Goal: Task Accomplishment & Management: Manage account settings

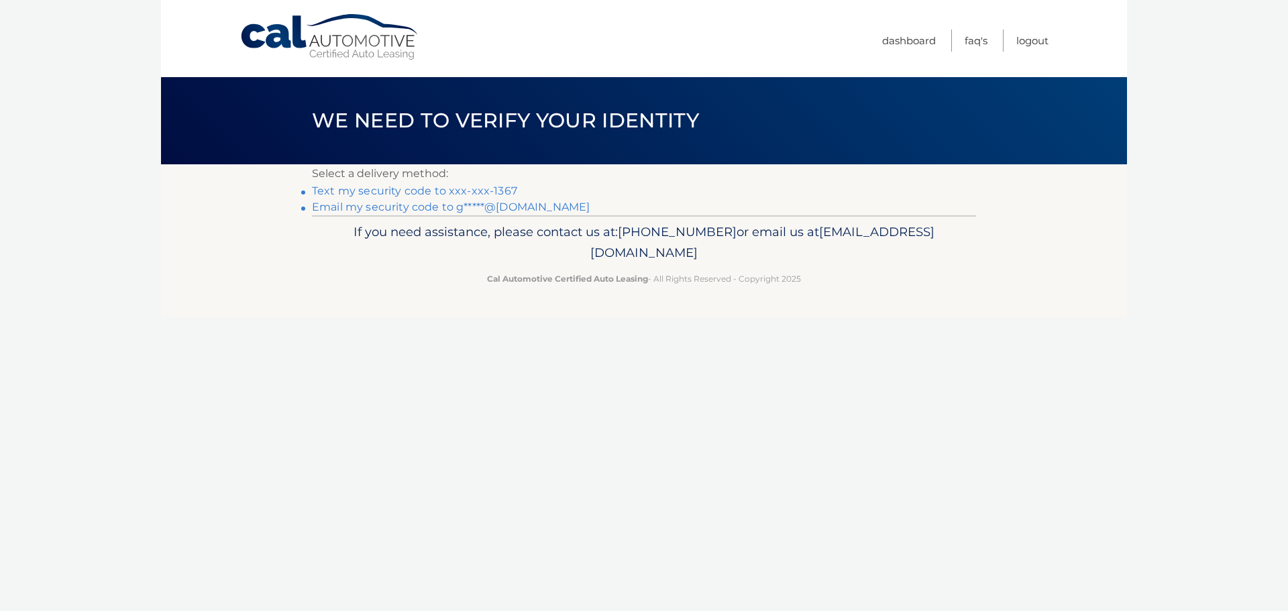
click at [500, 191] on link "Text my security code to xxx-xxx-1367" at bounding box center [414, 190] width 205 height 13
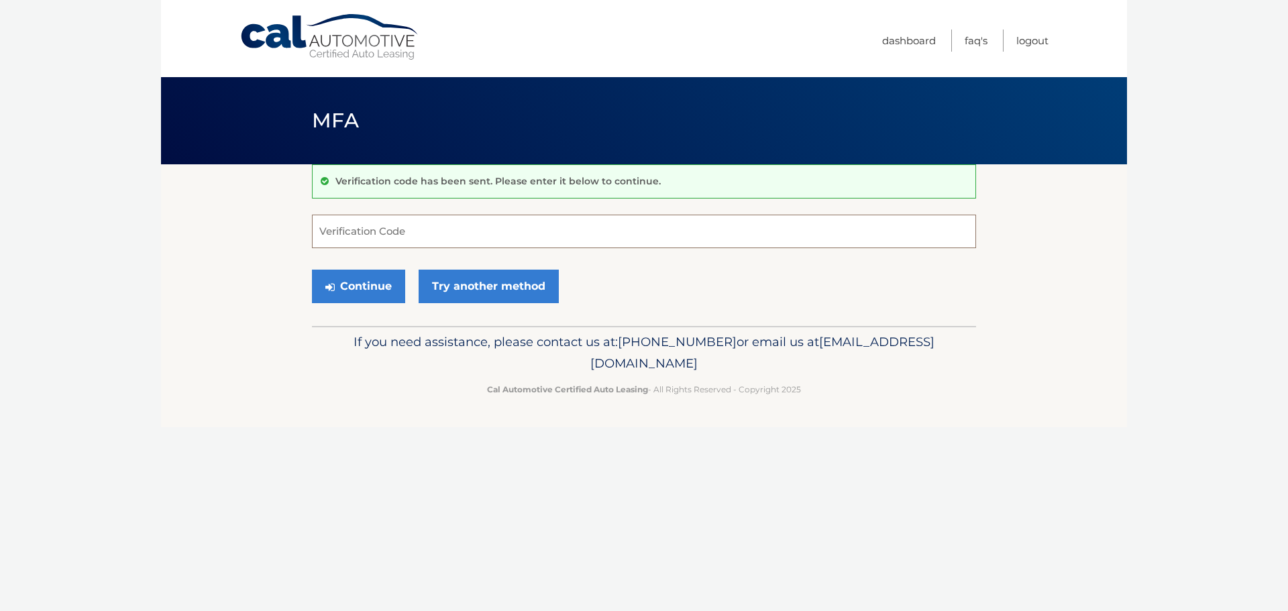
click at [559, 234] on input "Verification Code" at bounding box center [644, 232] width 664 height 34
type input "922838"
click at [364, 290] on button "Continue" at bounding box center [358, 287] width 93 height 34
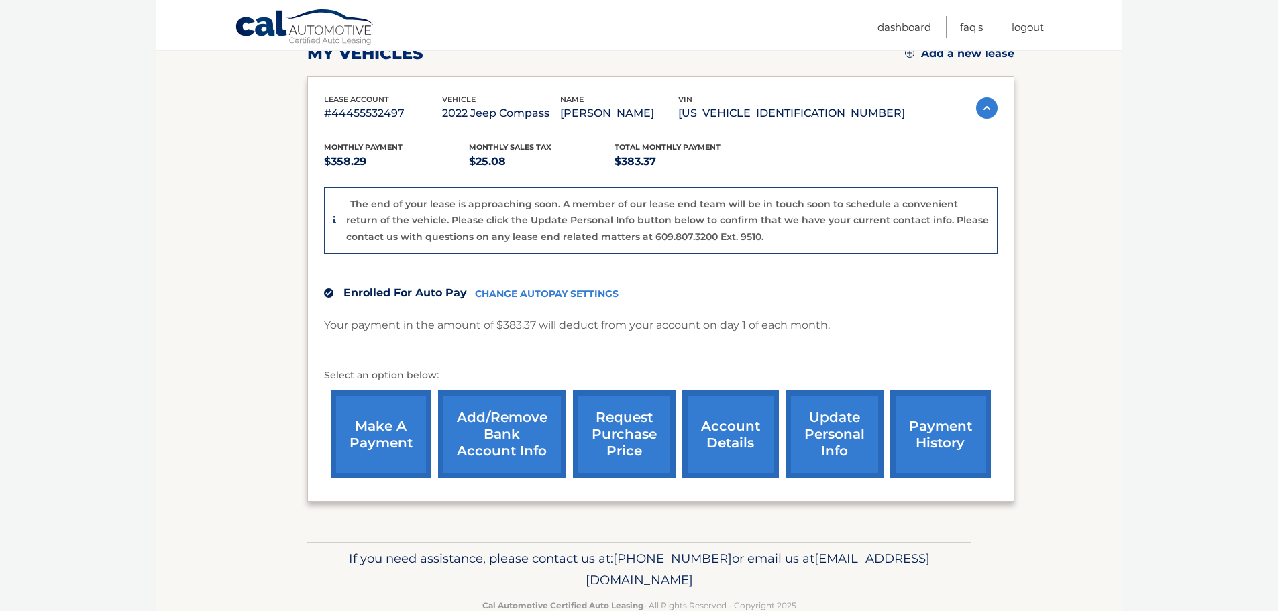
scroll to position [134, 0]
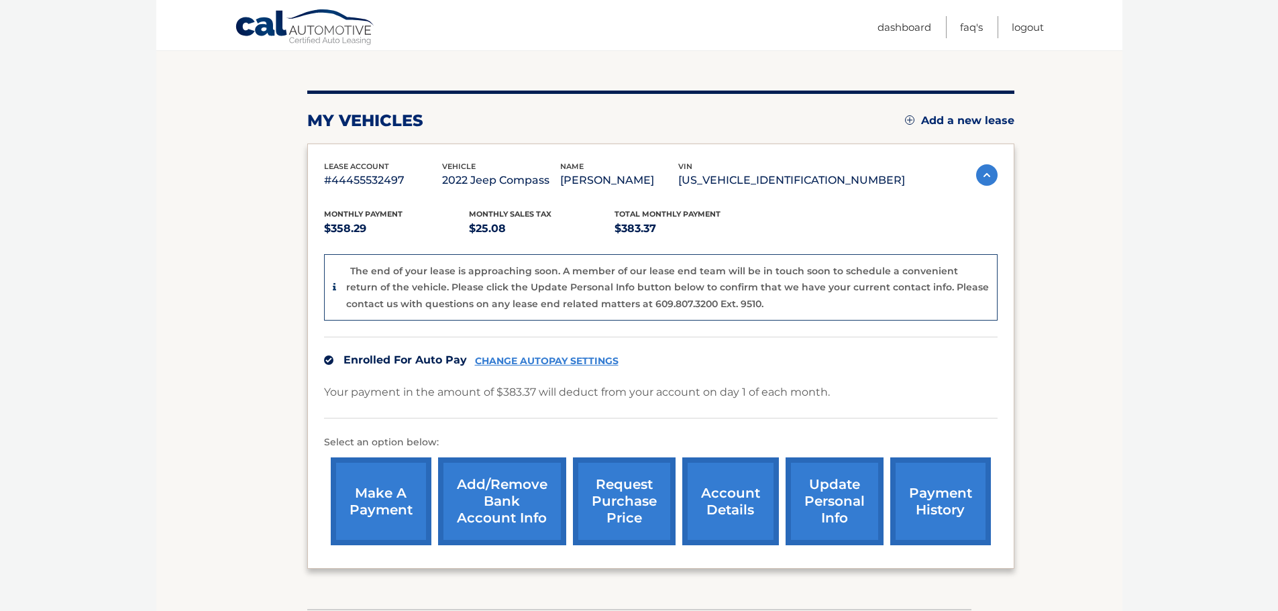
click at [516, 361] on link "CHANGE AUTOPAY SETTINGS" at bounding box center [547, 360] width 144 height 11
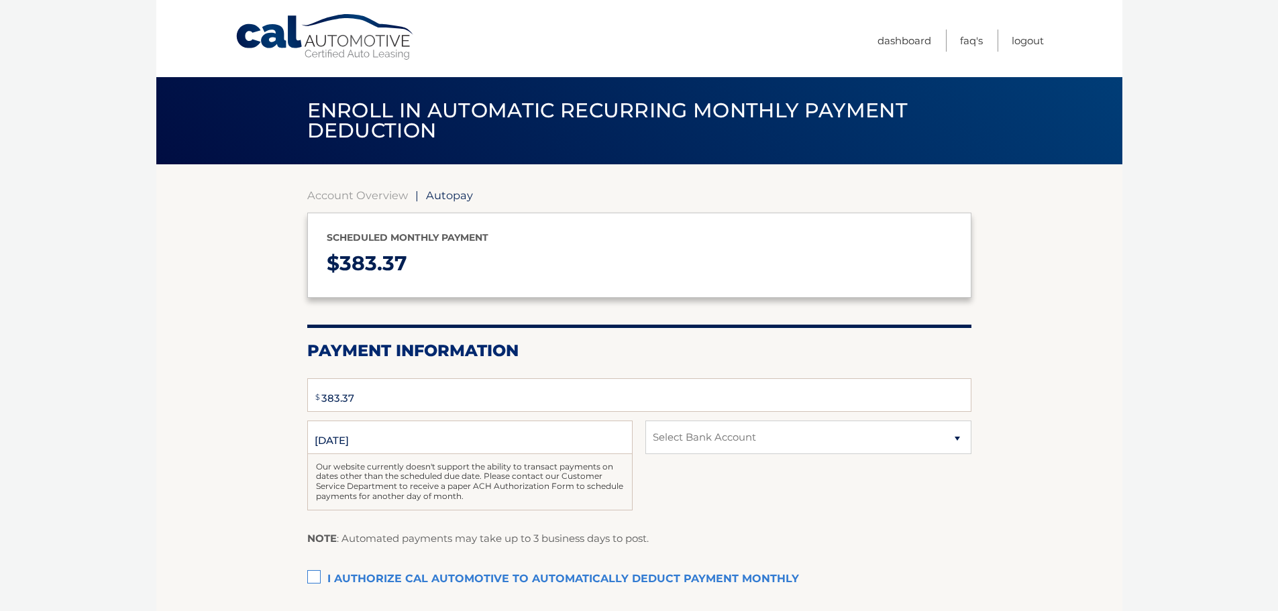
select select "OGVhZTNmNDMtYzlmYi00Nzk4LTllMjItOGEzNDE0MTljNGZi"
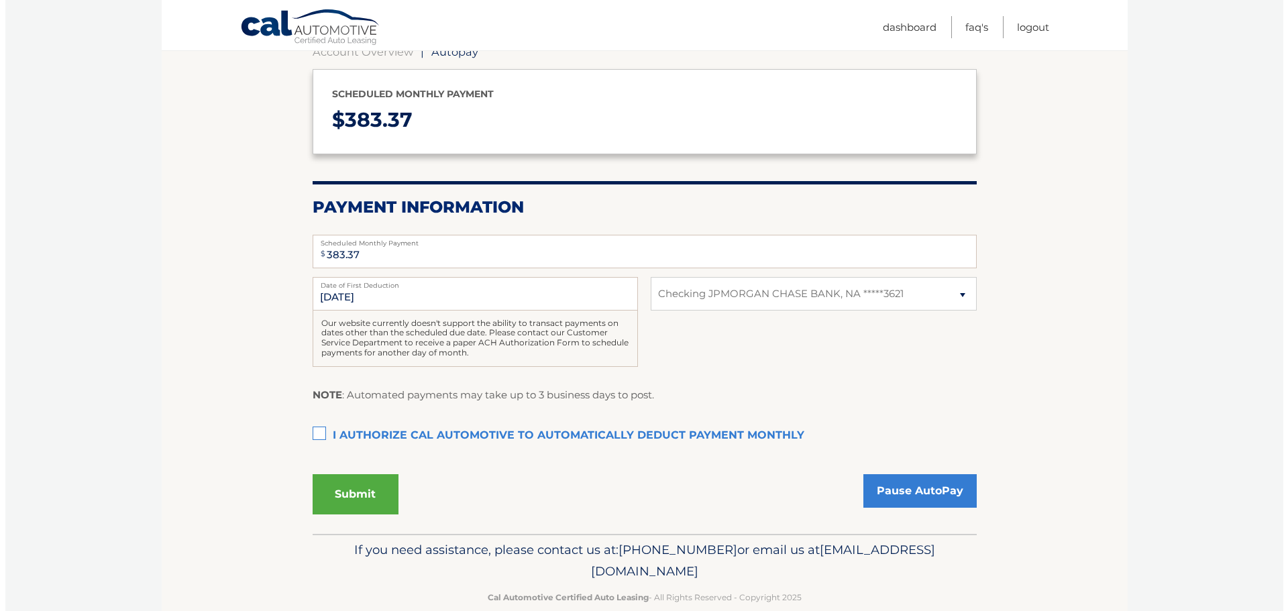
scroll to position [168, 0]
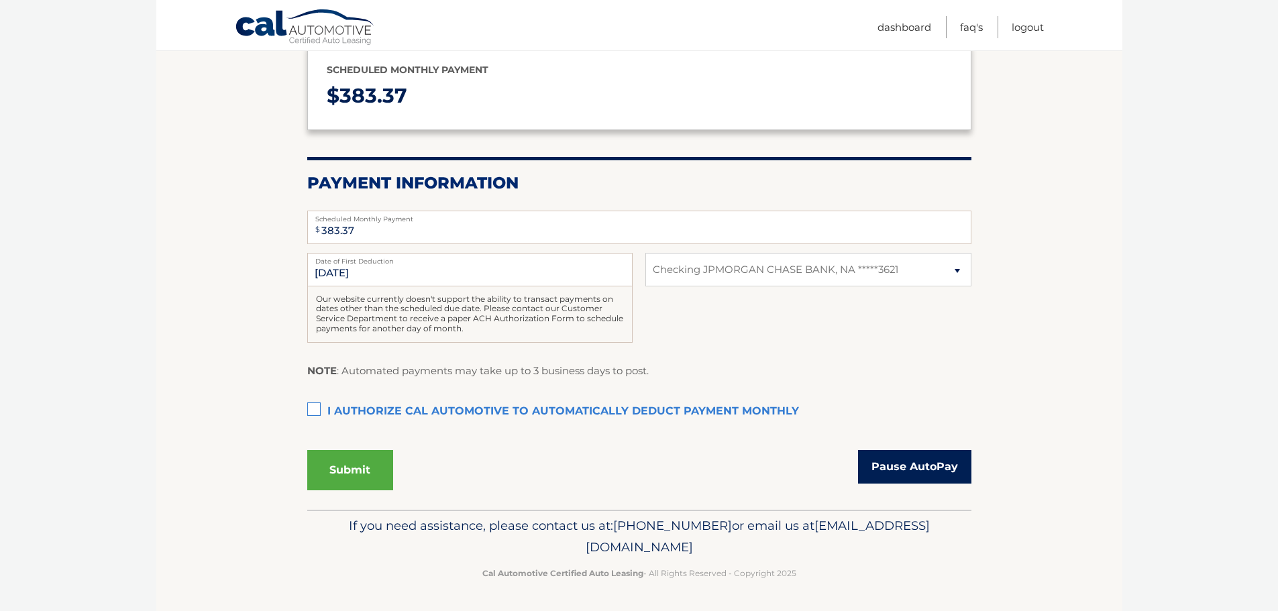
click at [876, 469] on link "Pause AutoPay" at bounding box center [914, 467] width 113 height 34
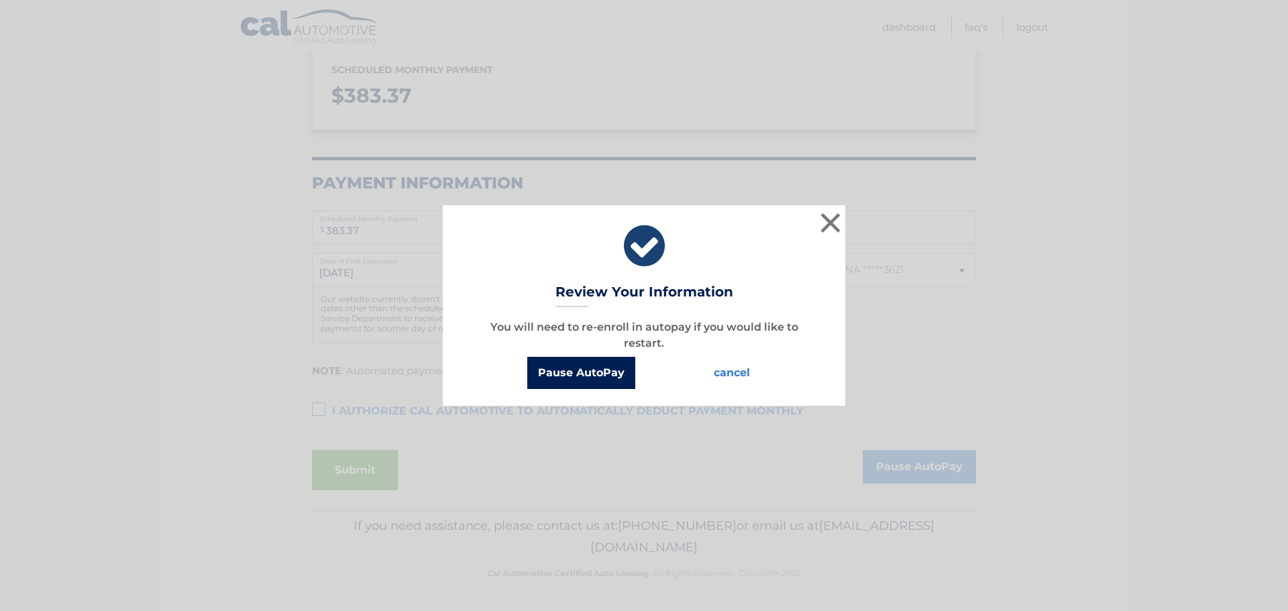
click at [600, 375] on button "Pause AutoPay" at bounding box center [581, 373] width 108 height 32
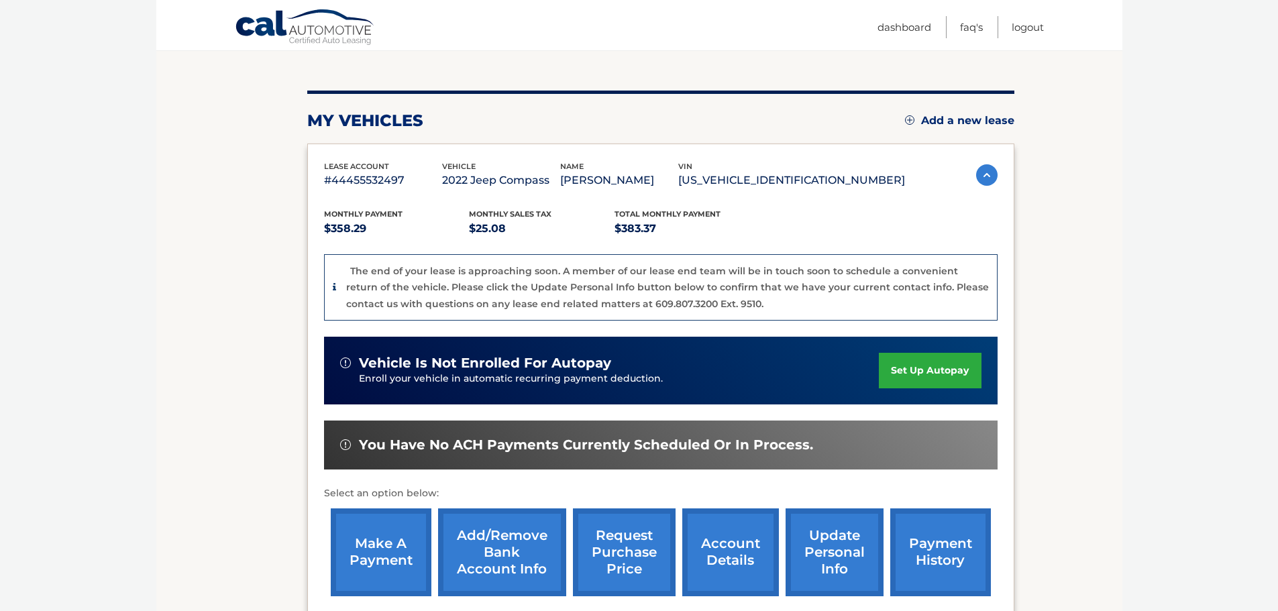
scroll to position [201, 0]
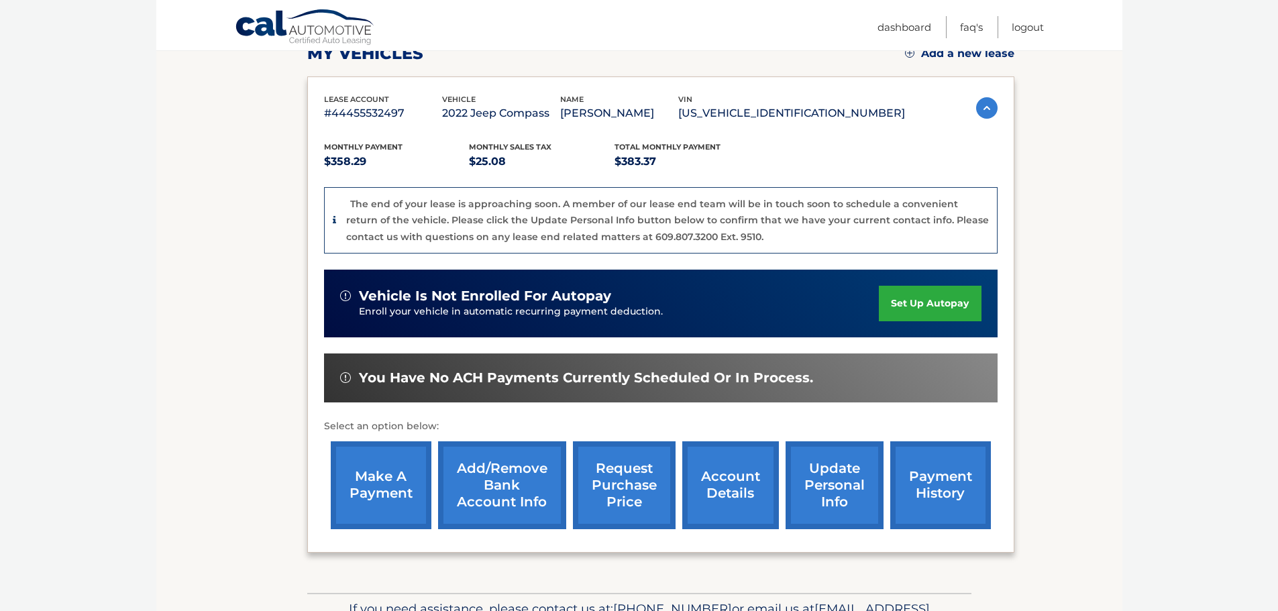
click at [737, 487] on link "account details" at bounding box center [730, 485] width 97 height 88
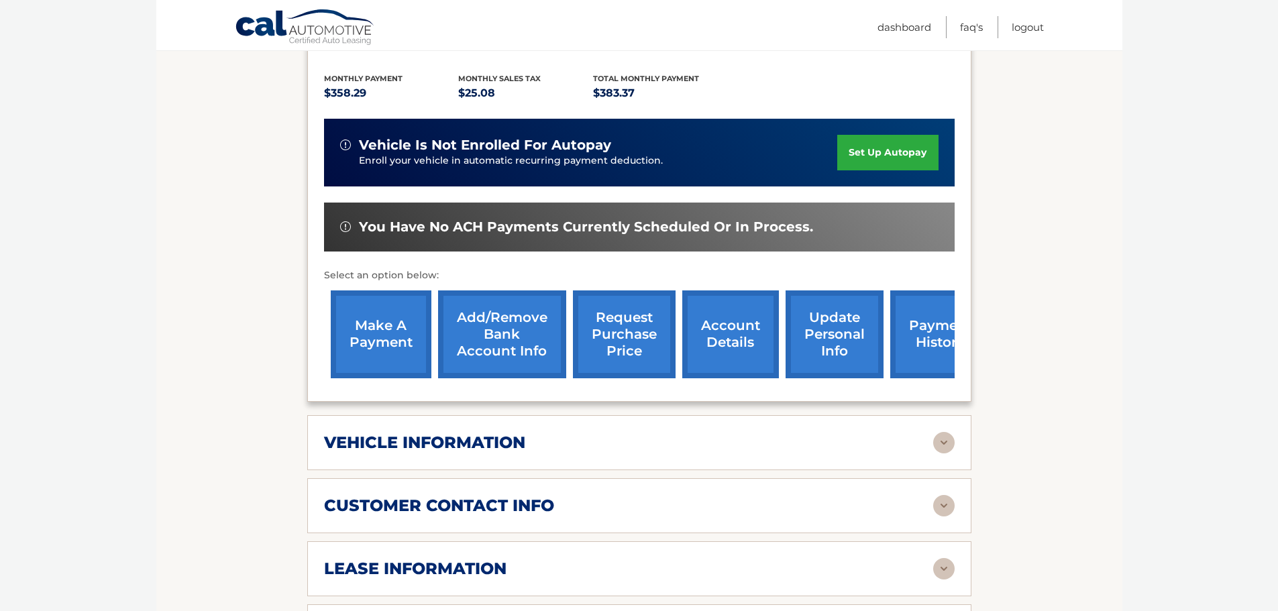
scroll to position [335, 0]
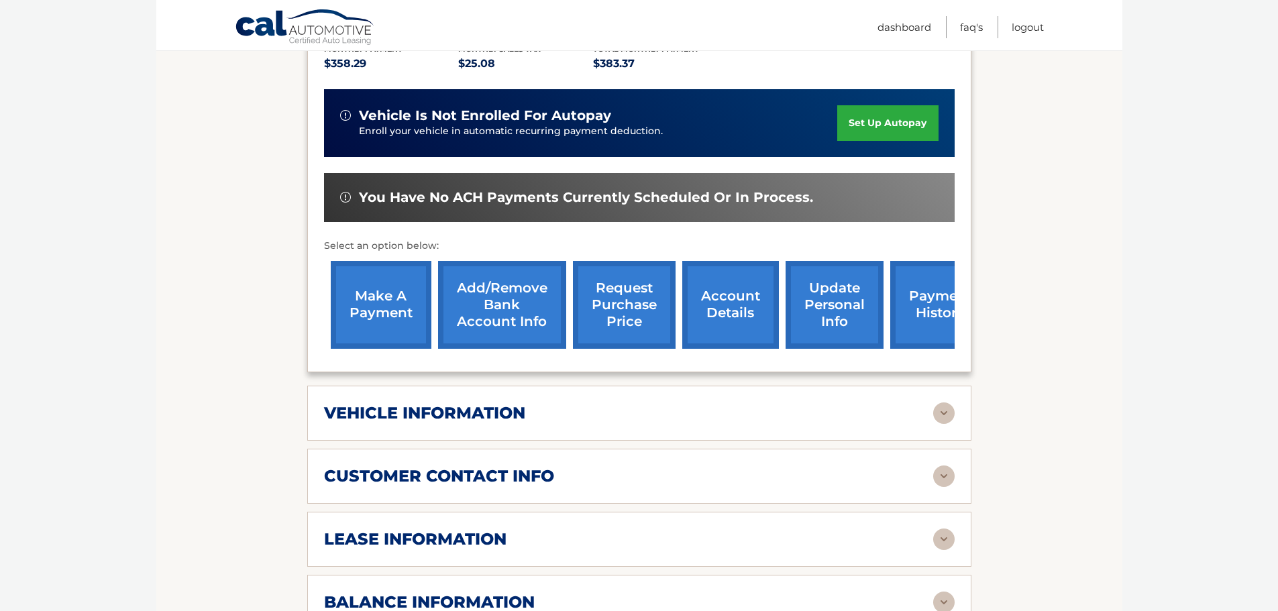
click at [947, 402] on img at bounding box center [943, 412] width 21 height 21
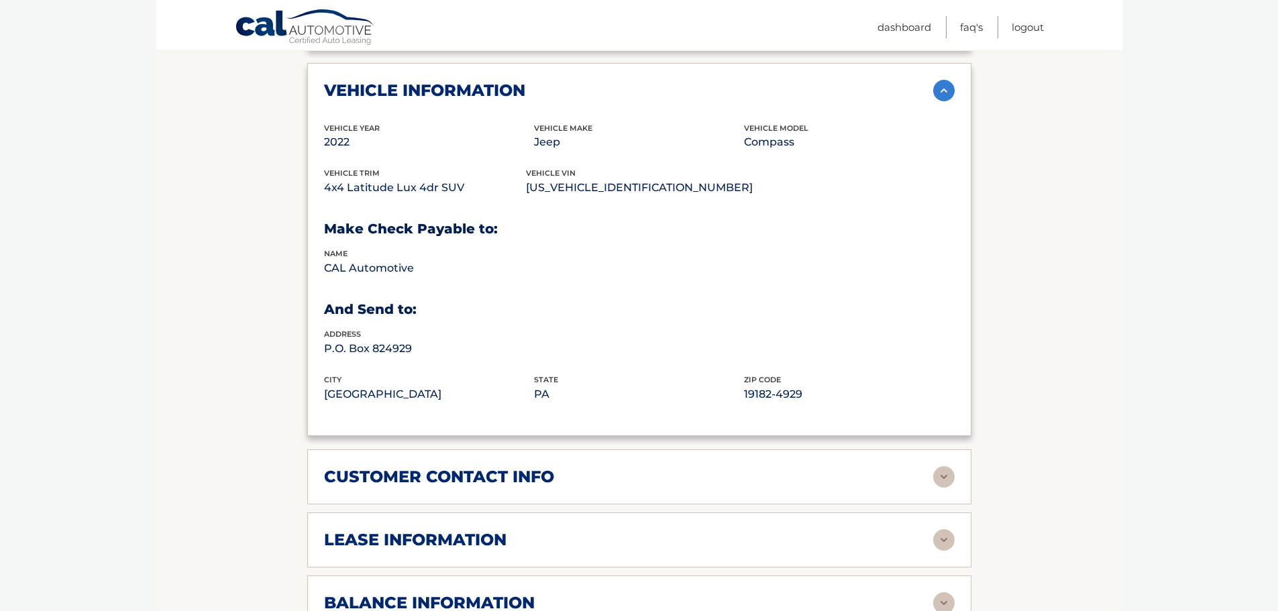
scroll to position [671, 0]
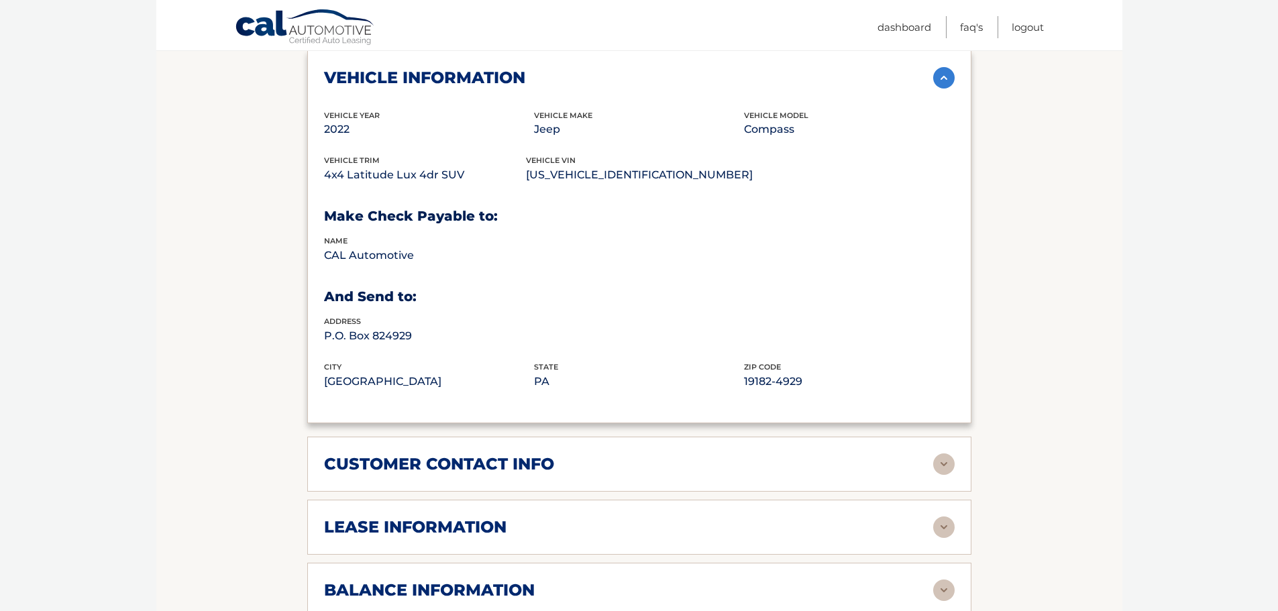
click at [944, 453] on img at bounding box center [943, 463] width 21 height 21
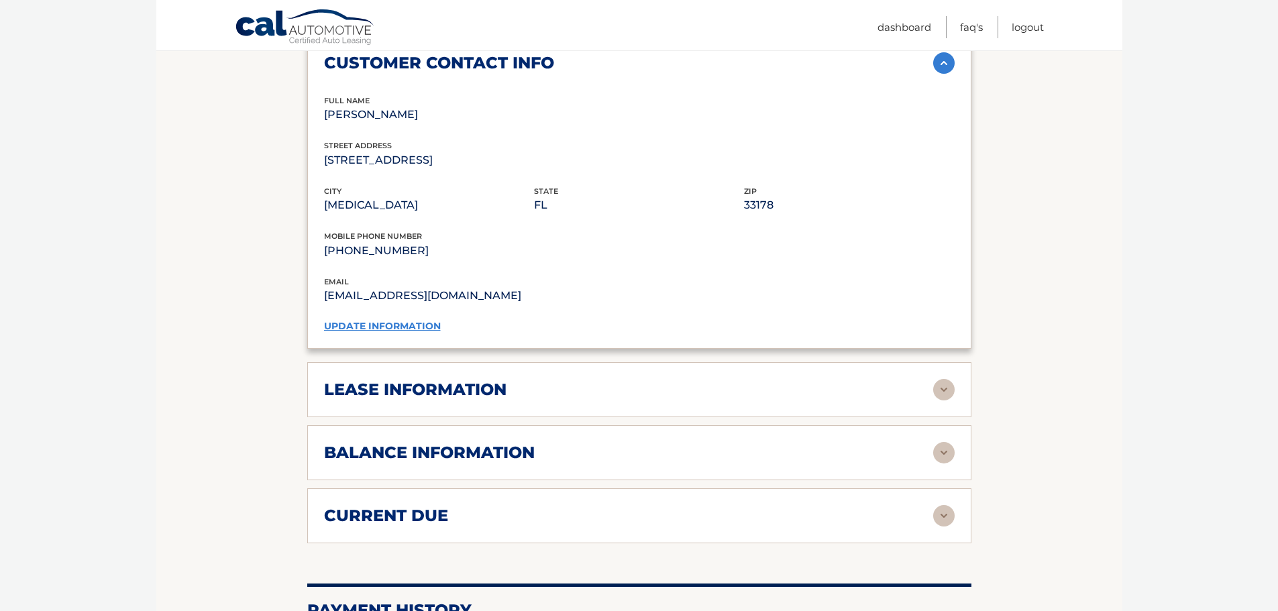
scroll to position [1073, 0]
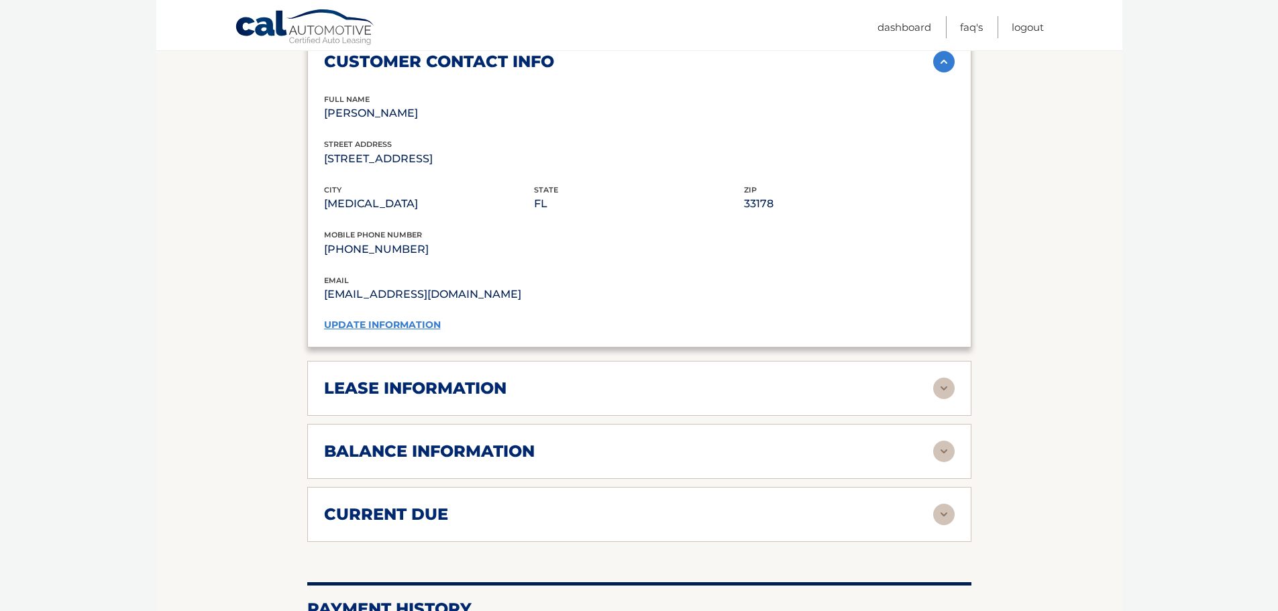
click at [948, 378] on img at bounding box center [943, 388] width 21 height 21
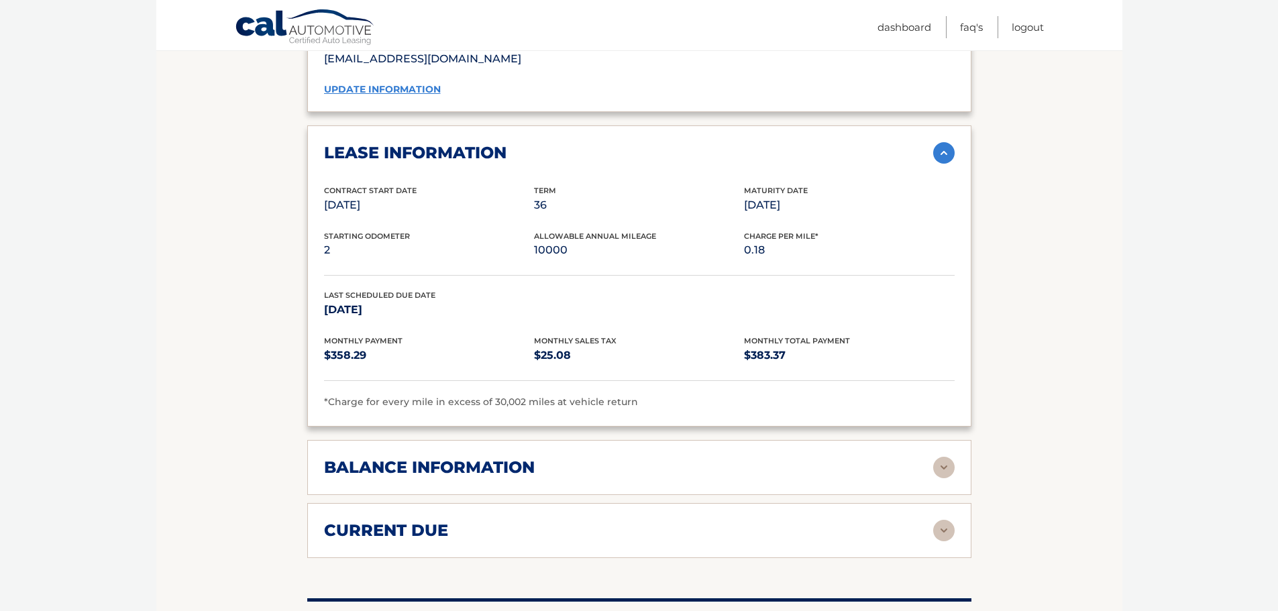
scroll to position [1341, 0]
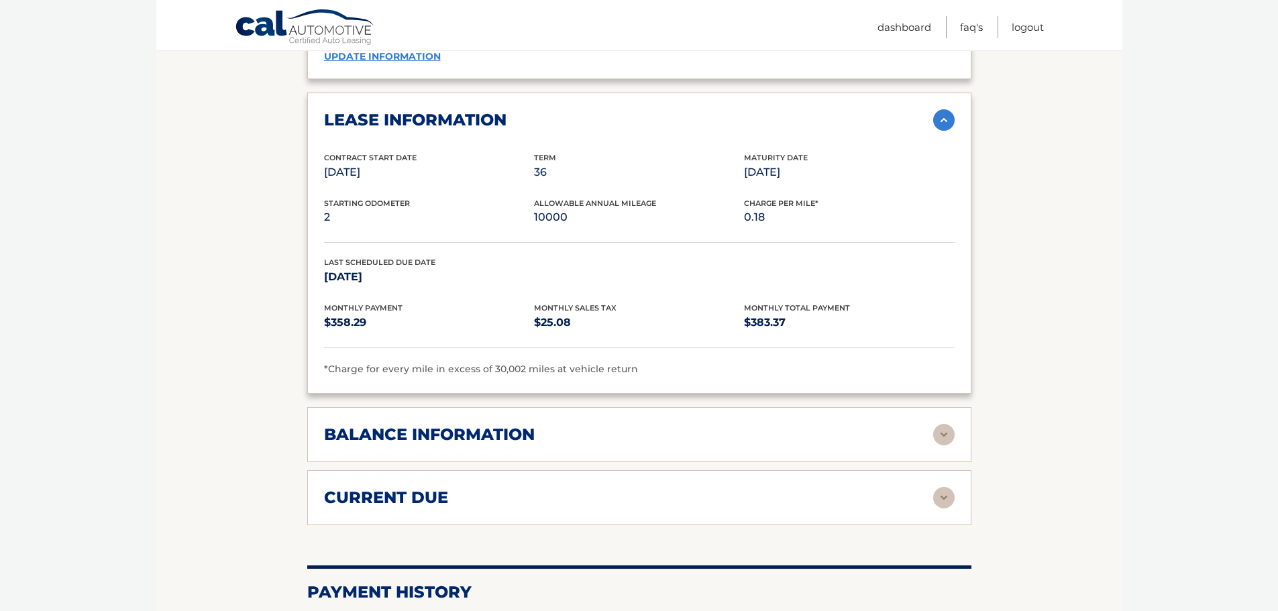
click at [483, 363] on span "*Charge for every mile in excess of 30,002 miles at vehicle return" at bounding box center [481, 369] width 314 height 12
drag, startPoint x: 493, startPoint y: 354, endPoint x: 535, endPoint y: 355, distance: 41.6
click at [535, 363] on span "*Charge for every mile in excess of 30,002 miles at vehicle return" at bounding box center [481, 369] width 314 height 12
click at [519, 363] on span "*Charge for every mile in excess of 30,002 miles at vehicle return" at bounding box center [481, 369] width 314 height 12
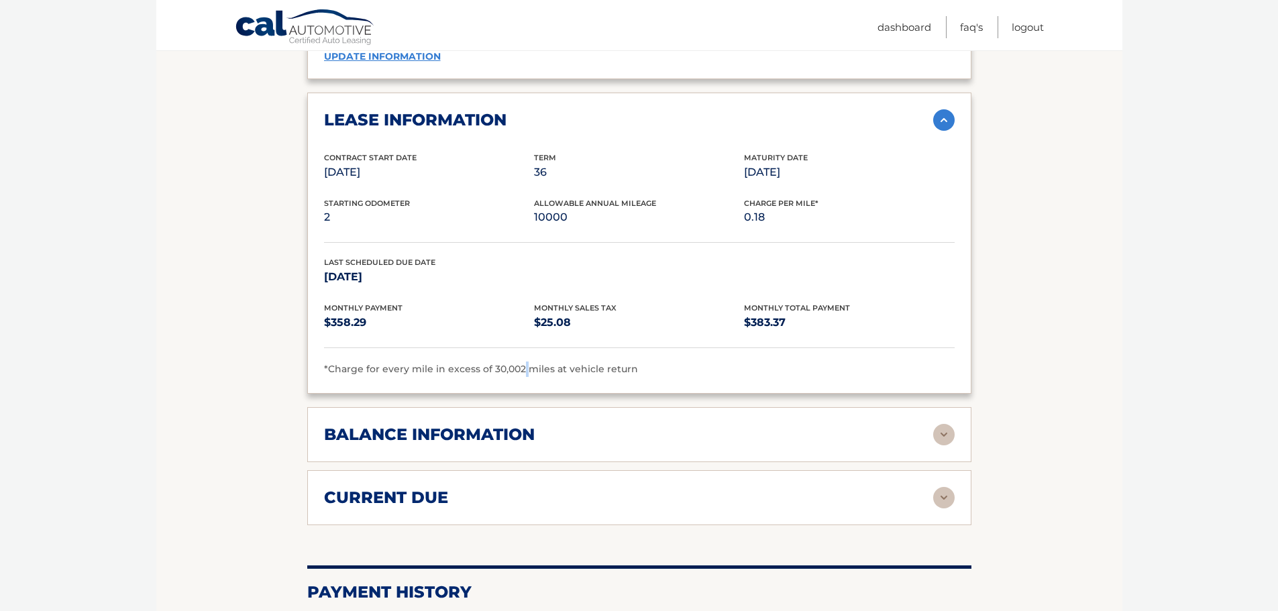
click at [519, 363] on span "*Charge for every mile in excess of 30,002 miles at vehicle return" at bounding box center [481, 369] width 314 height 12
click at [944, 424] on img at bounding box center [943, 434] width 21 height 21
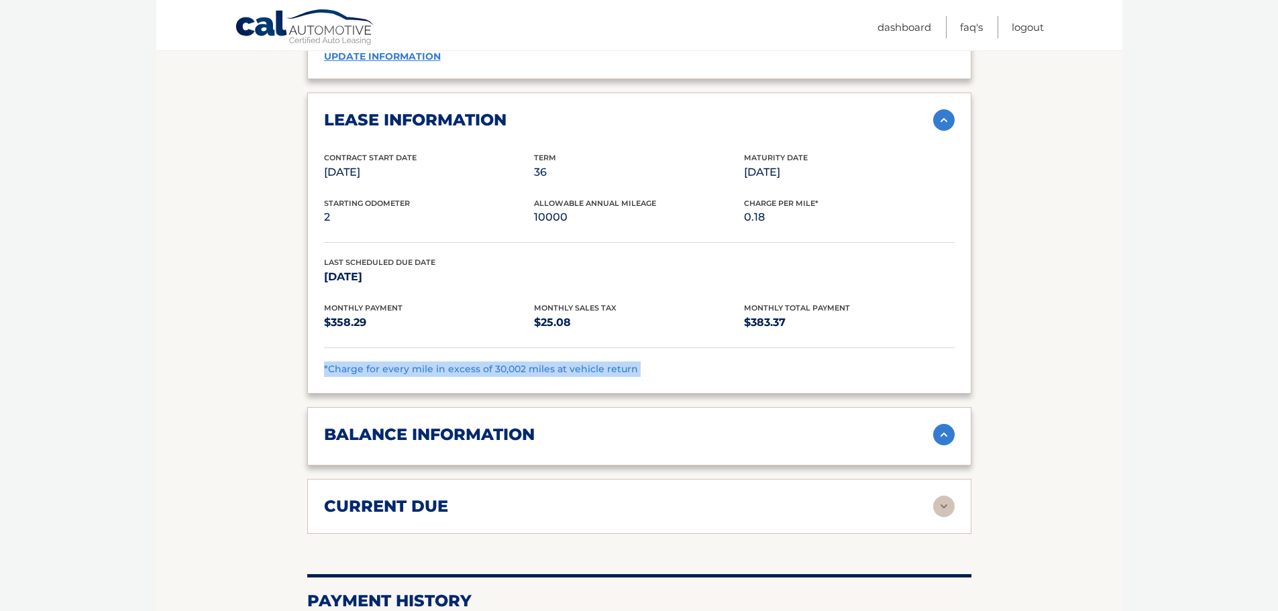
click at [944, 424] on img at bounding box center [943, 434] width 21 height 21
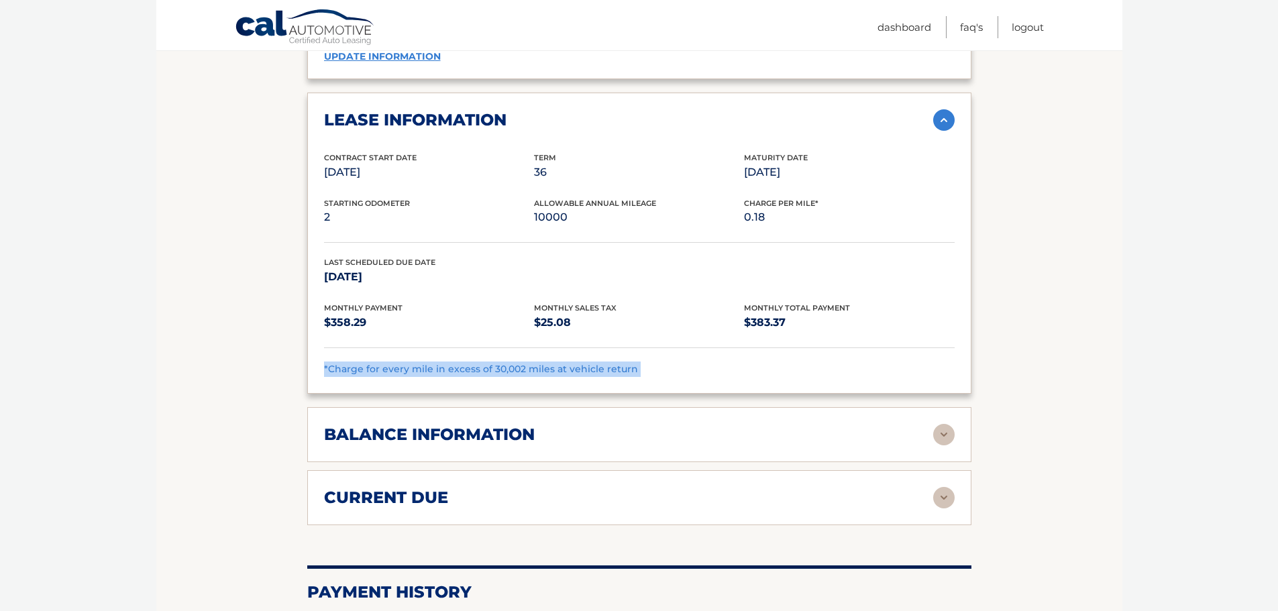
click at [944, 424] on img at bounding box center [943, 434] width 21 height 21
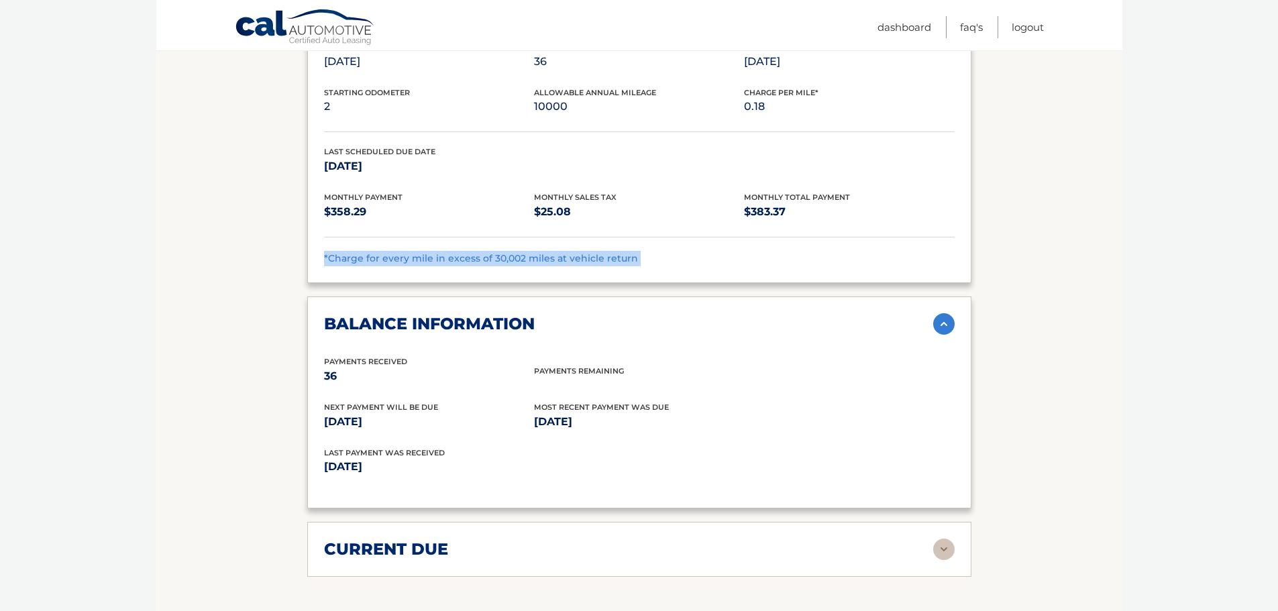
scroll to position [1475, 0]
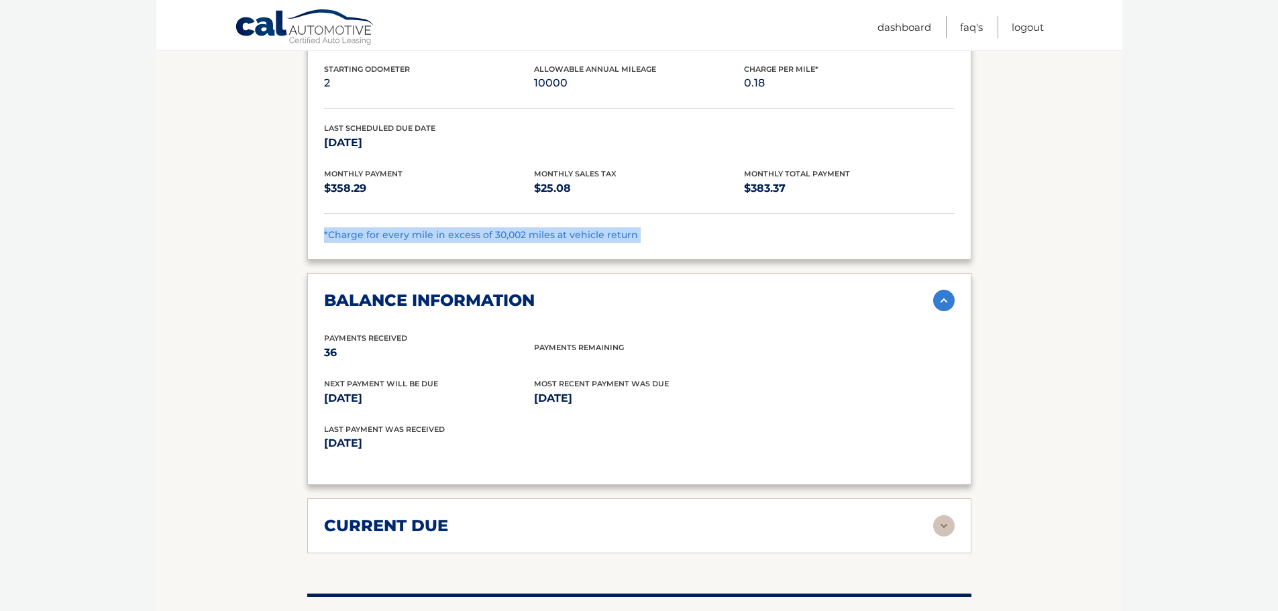
click at [938, 515] on img at bounding box center [943, 525] width 21 height 21
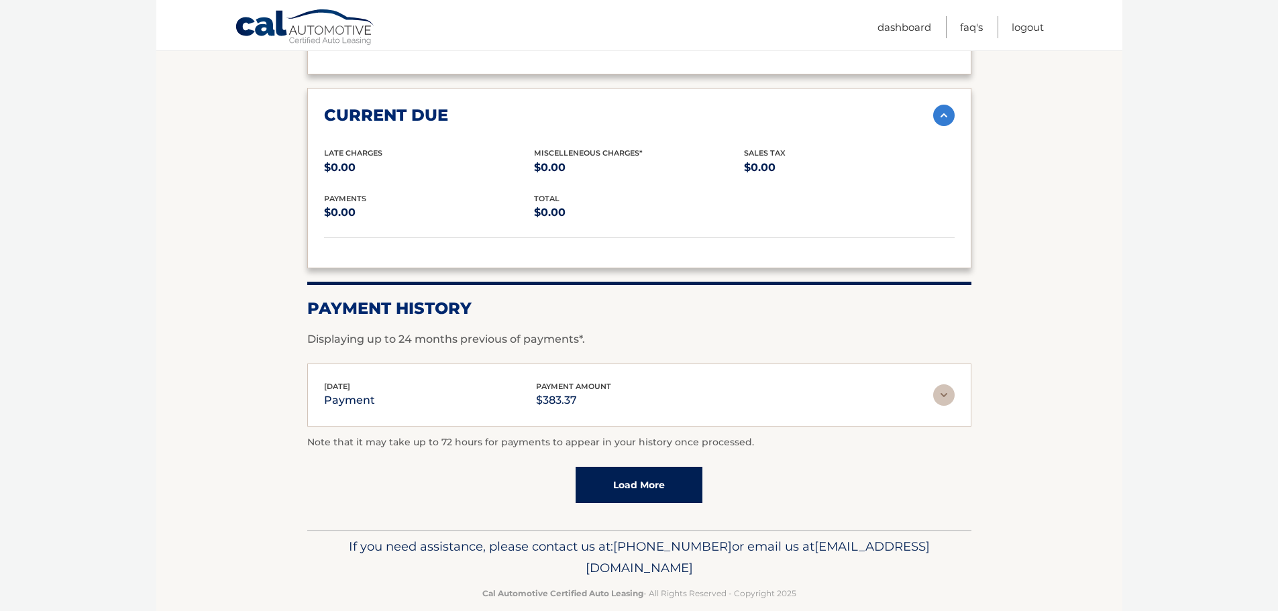
scroll to position [1888, 0]
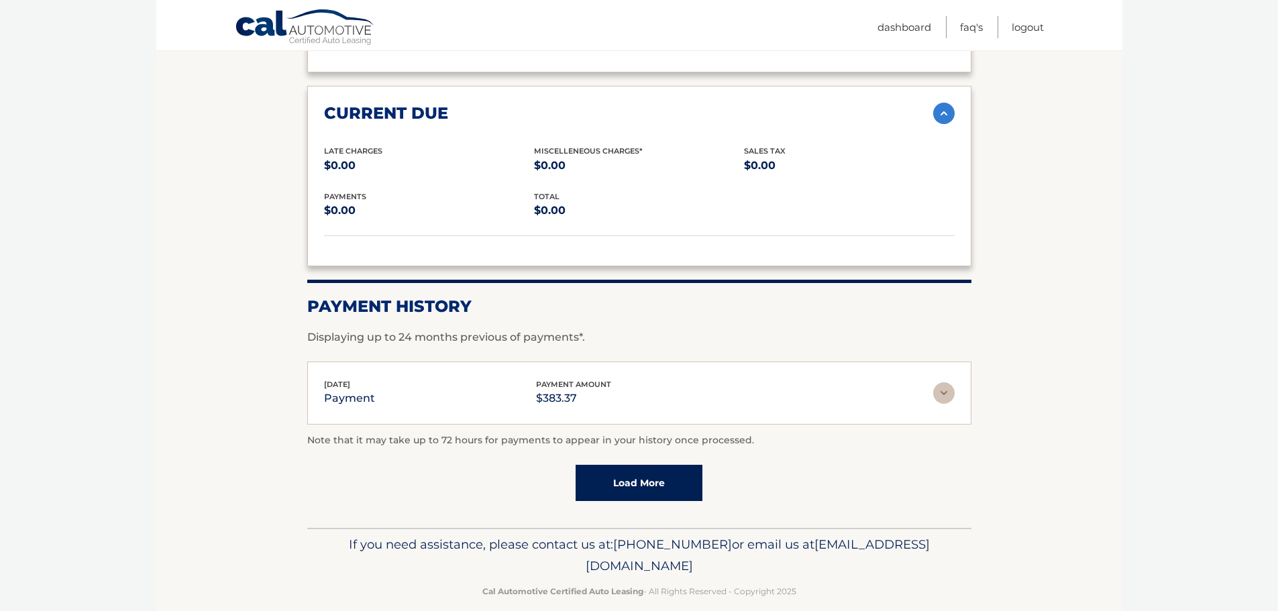
click at [605, 473] on link "Load More" at bounding box center [638, 483] width 127 height 36
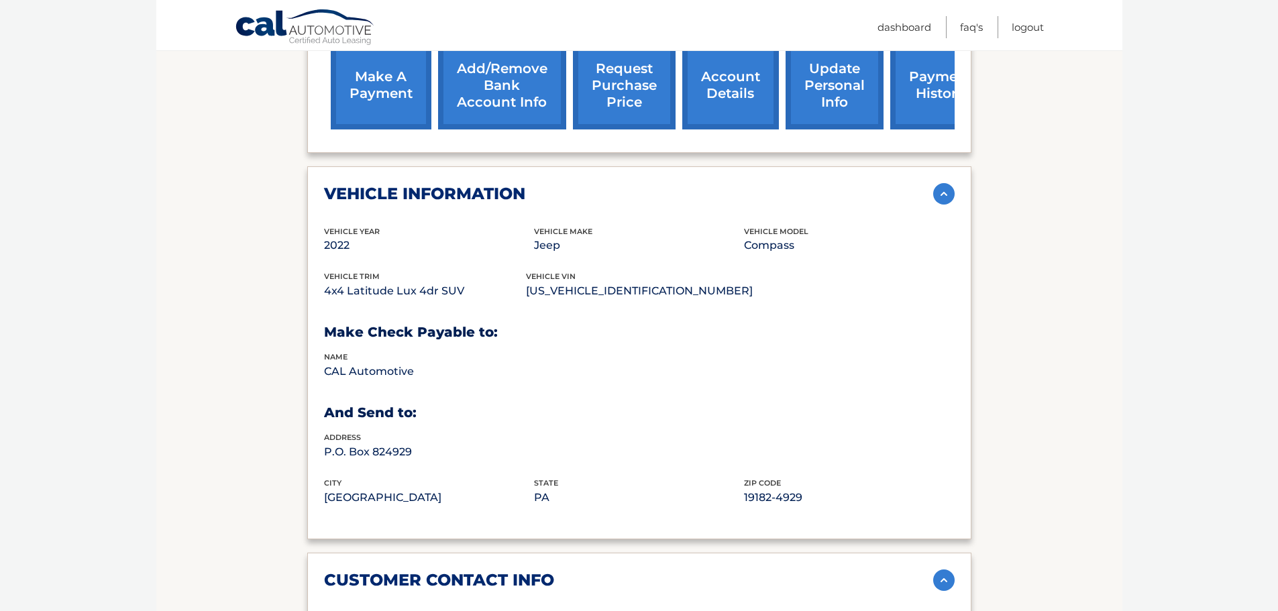
scroll to position [435, 0]
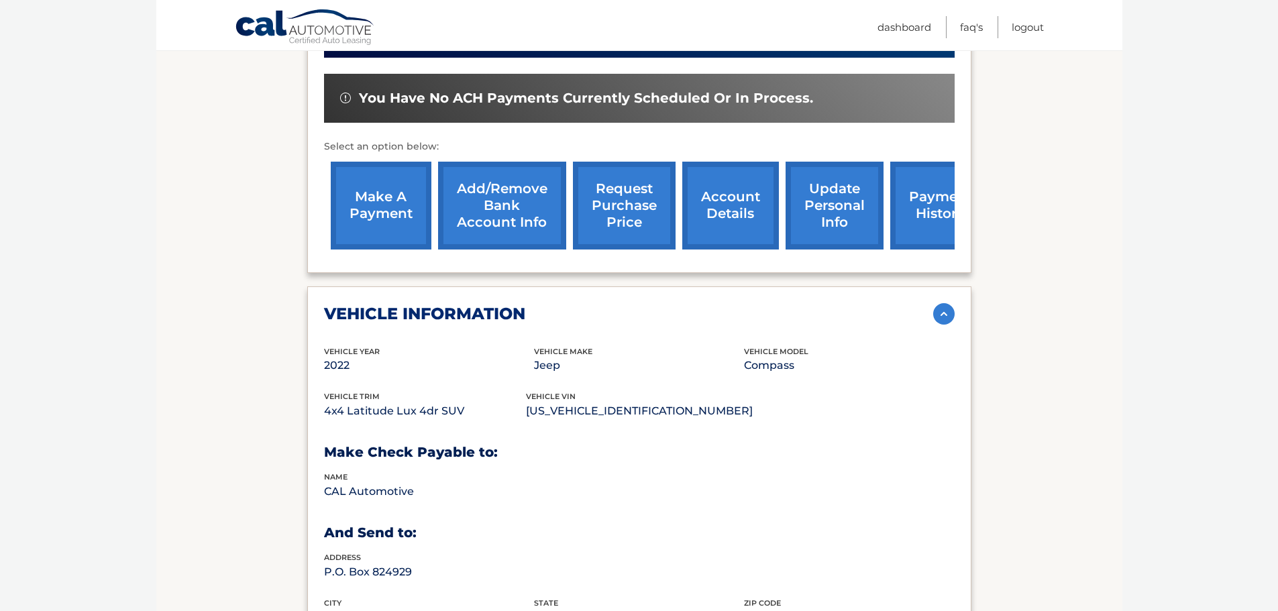
click at [619, 192] on link "request purchase price" at bounding box center [624, 206] width 103 height 88
click at [0, 0] on h3 "Choose the Purchaser" at bounding box center [0, 0] width 0 height 0
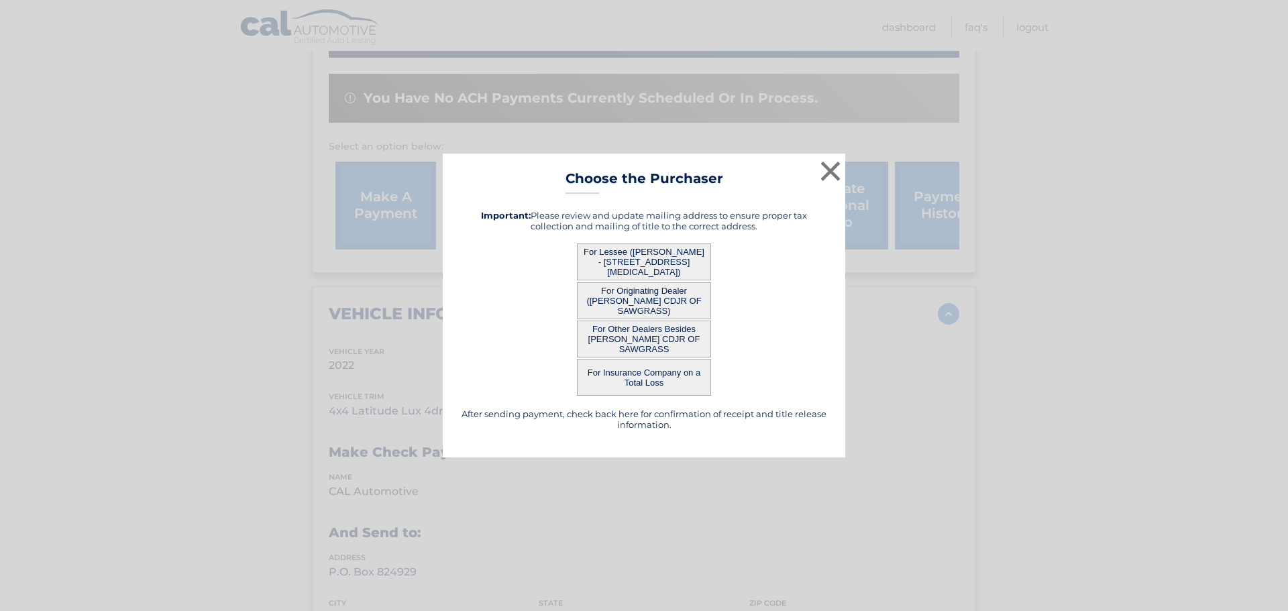
click at [661, 257] on button "For Lessee ([PERSON_NAME] - [STREET_ADDRESS][MEDICAL_DATA])" at bounding box center [644, 261] width 134 height 37
click at [639, 257] on button "For Lessee ([PERSON_NAME] - [STREET_ADDRESS][MEDICAL_DATA])" at bounding box center [644, 261] width 134 height 37
click at [625, 278] on button "For Lessee ([PERSON_NAME] - [STREET_ADDRESS][MEDICAL_DATA])" at bounding box center [644, 261] width 134 height 37
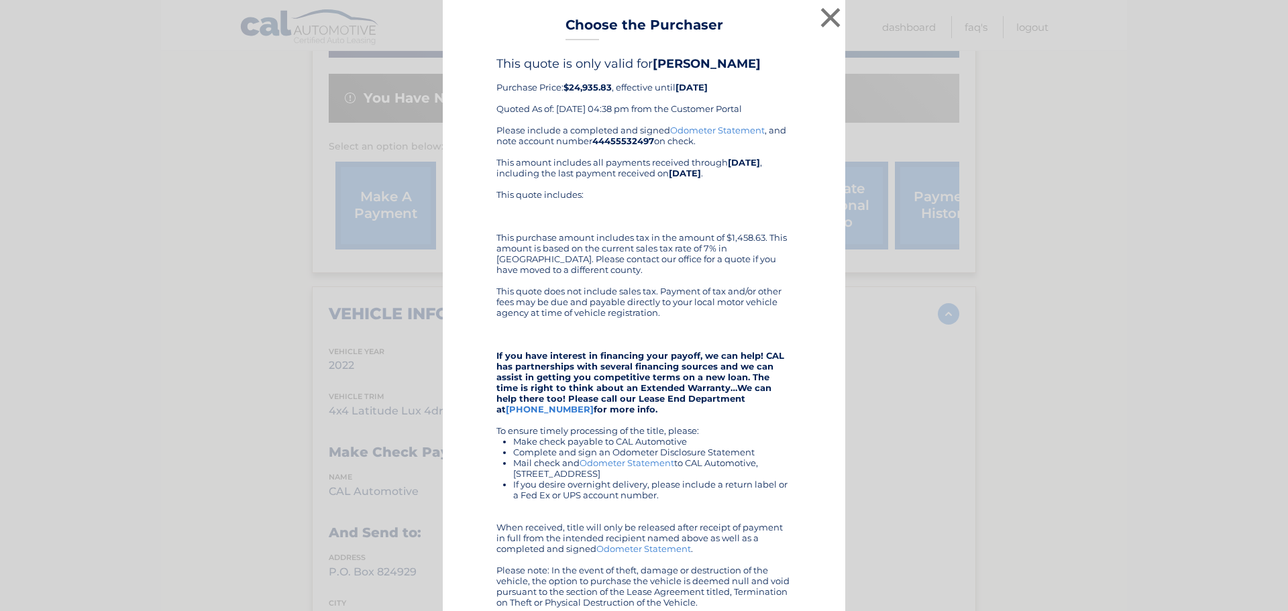
click at [583, 89] on b "$24,935.83" at bounding box center [587, 87] width 48 height 11
click at [830, 17] on button "×" at bounding box center [830, 17] width 27 height 27
click at [830, 17] on nav "Menu Dashboard FAQ's Logout" at bounding box center [739, 25] width 617 height 50
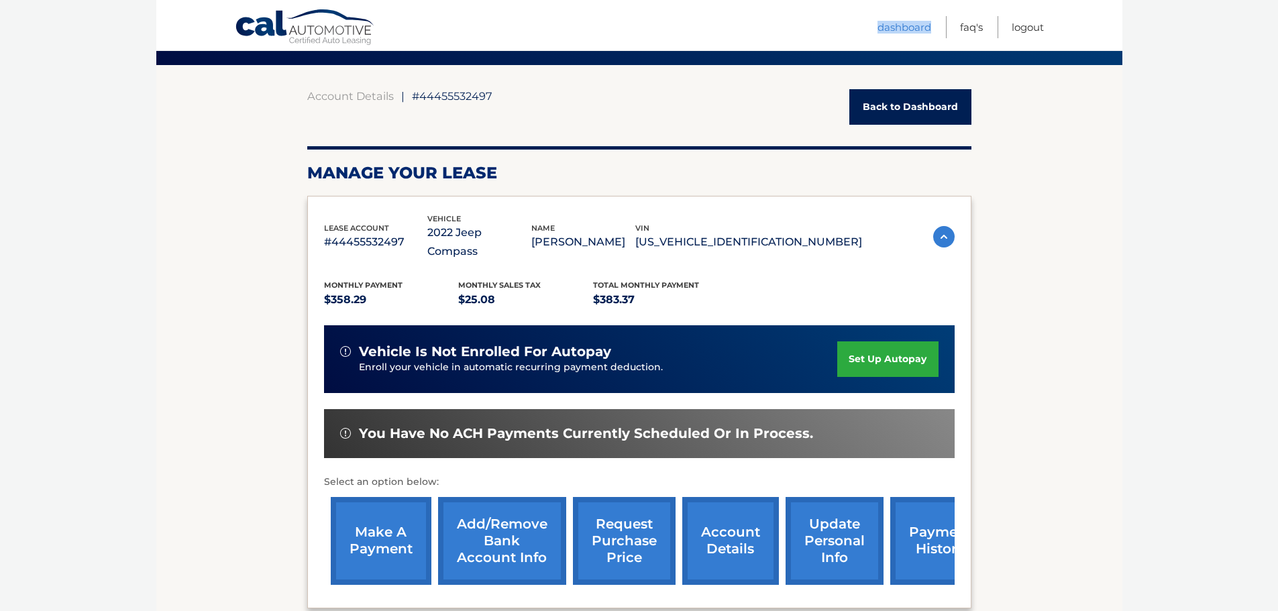
scroll to position [0, 0]
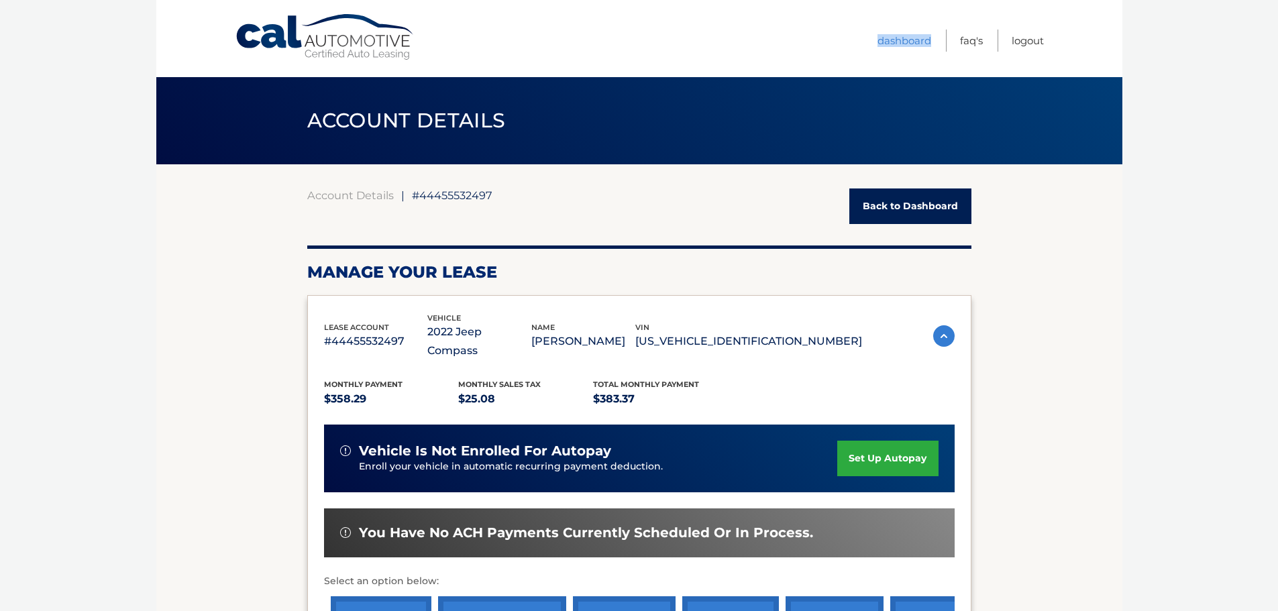
click at [883, 213] on link "Back to Dashboard" at bounding box center [910, 206] width 122 height 36
